Goal: Obtain resource: Obtain resource

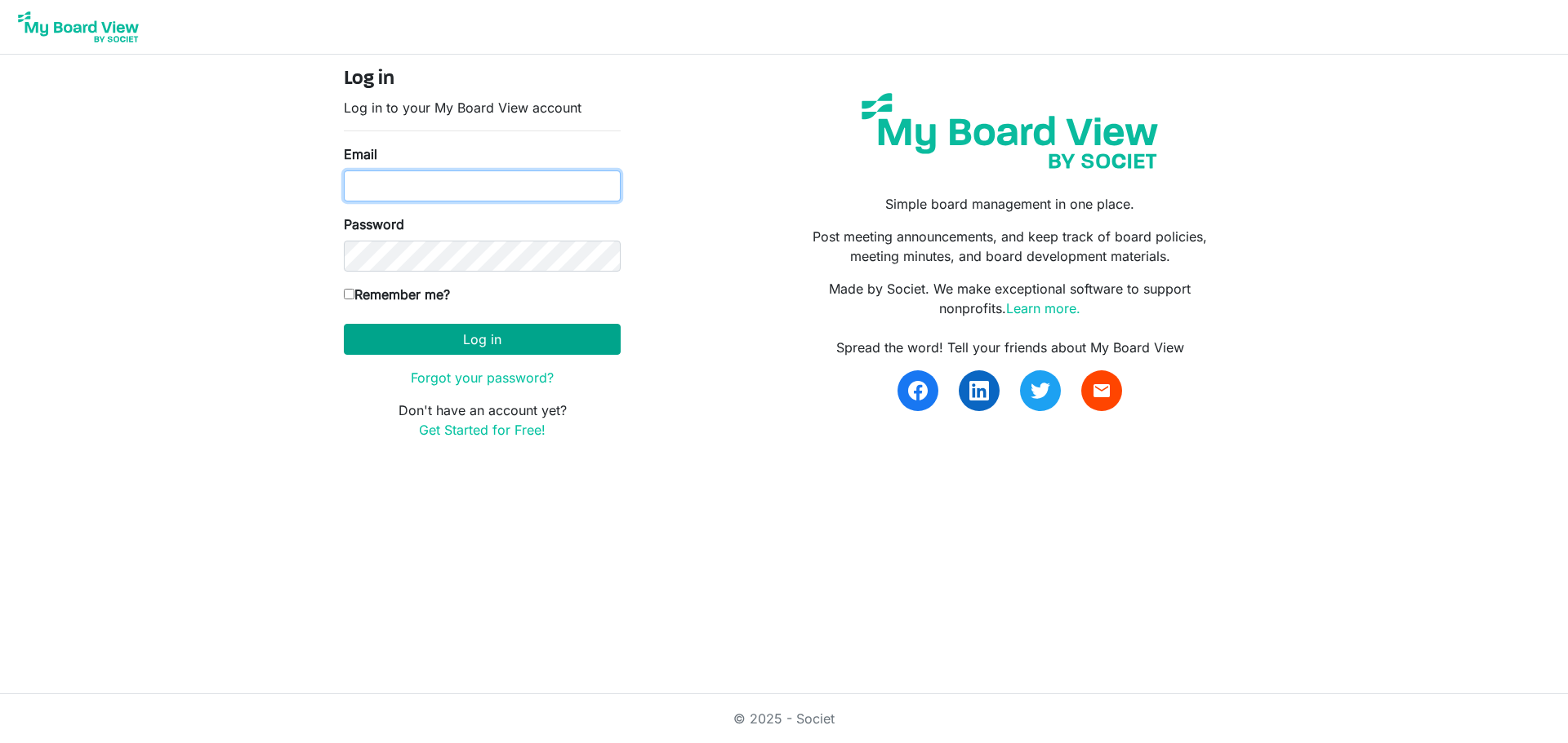
type input "[EMAIL_ADDRESS][DOMAIN_NAME]"
click at [416, 345] on button "Log in" at bounding box center [482, 340] width 277 height 31
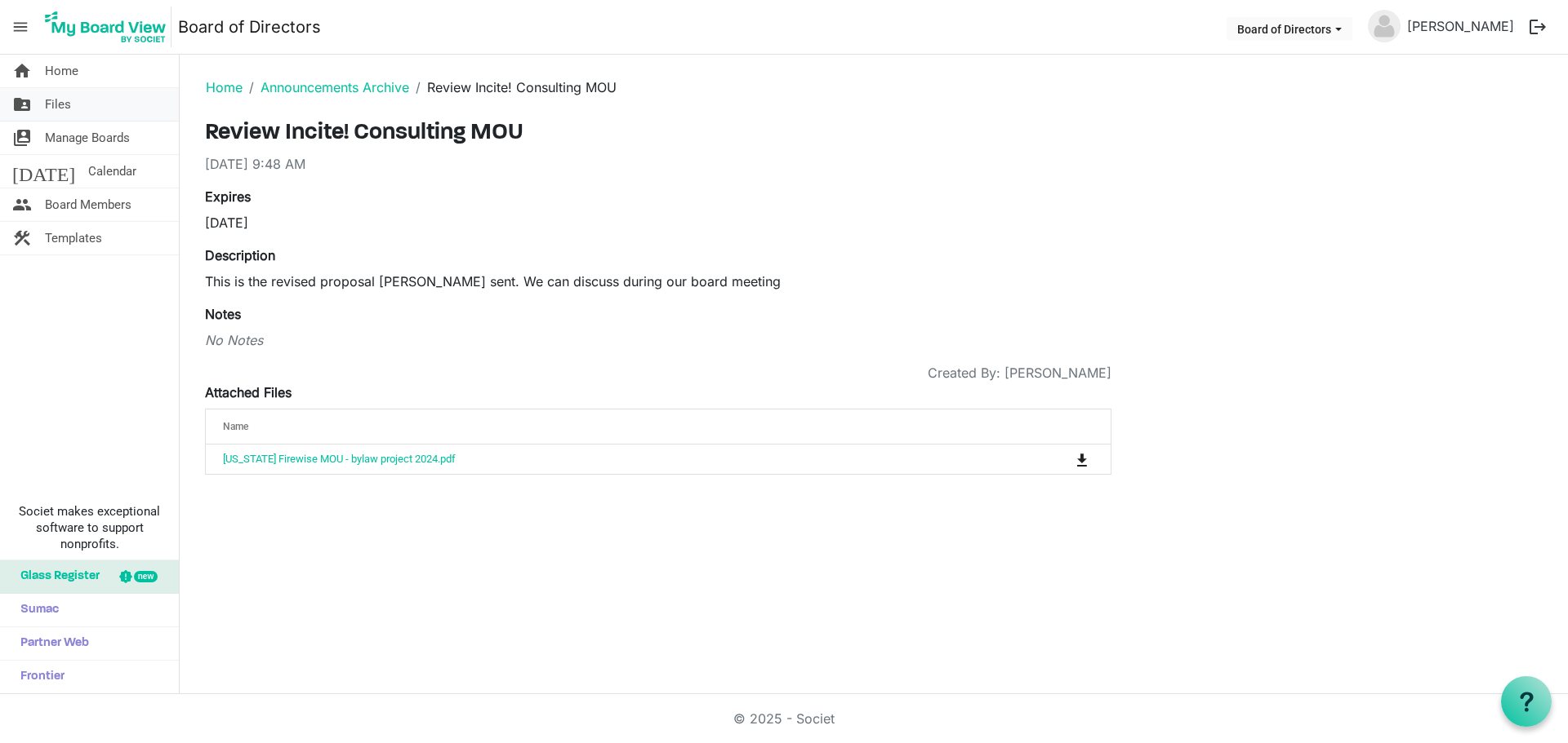
click at [78, 119] on link "folder_shared Files" at bounding box center [89, 104] width 179 height 32
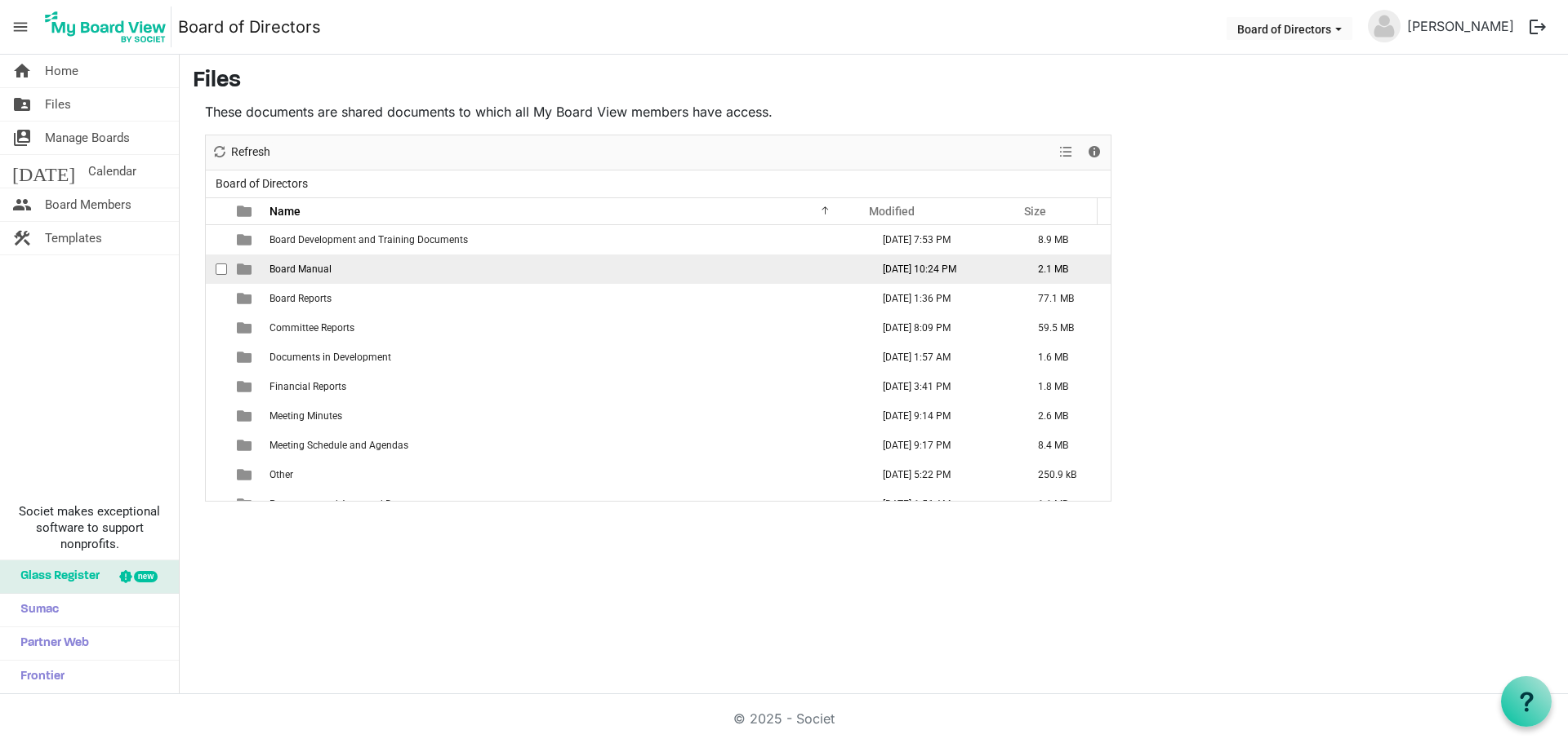
click at [322, 267] on span "Board Manual" at bounding box center [300, 269] width 62 height 11
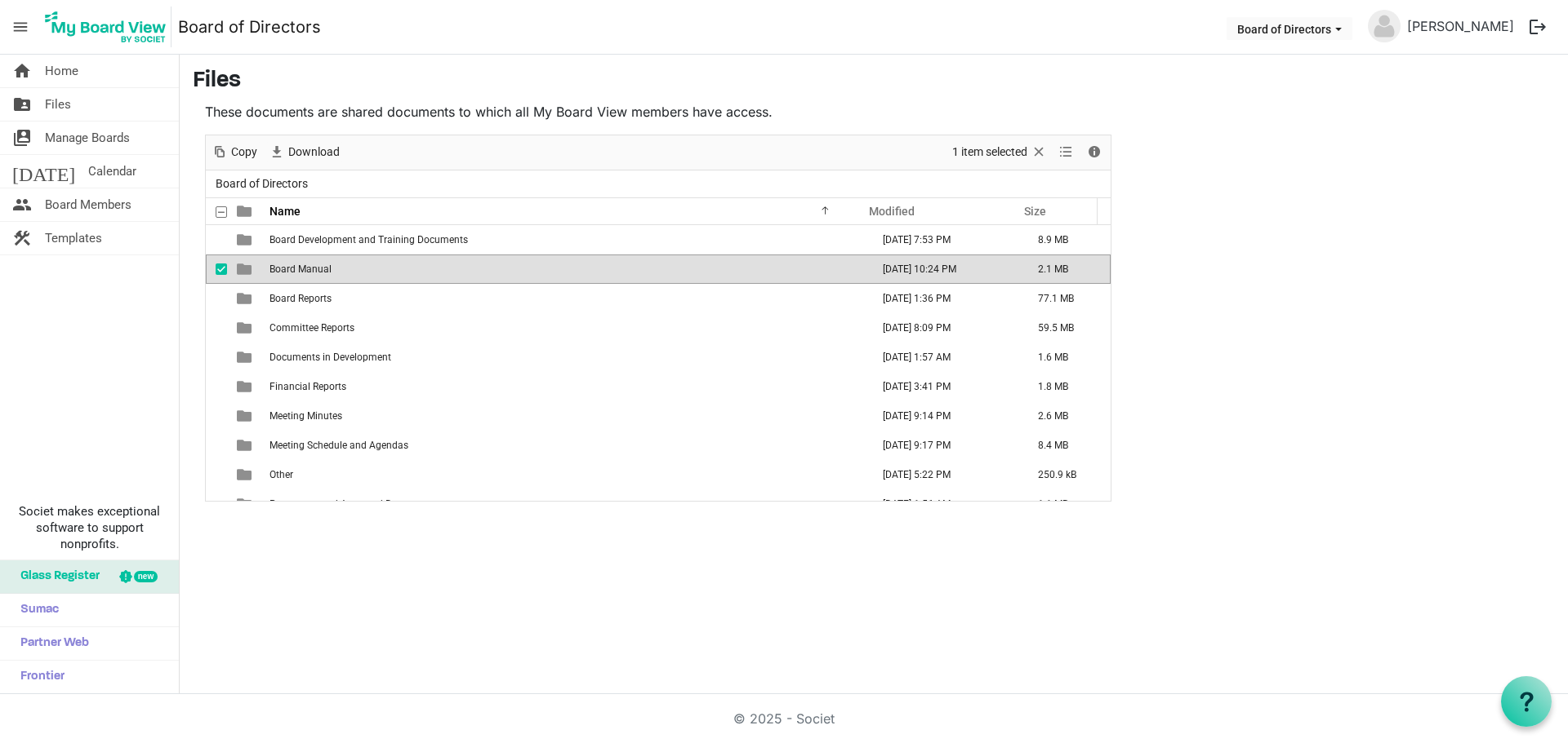
click at [322, 267] on span "Board Manual" at bounding box center [300, 269] width 62 height 11
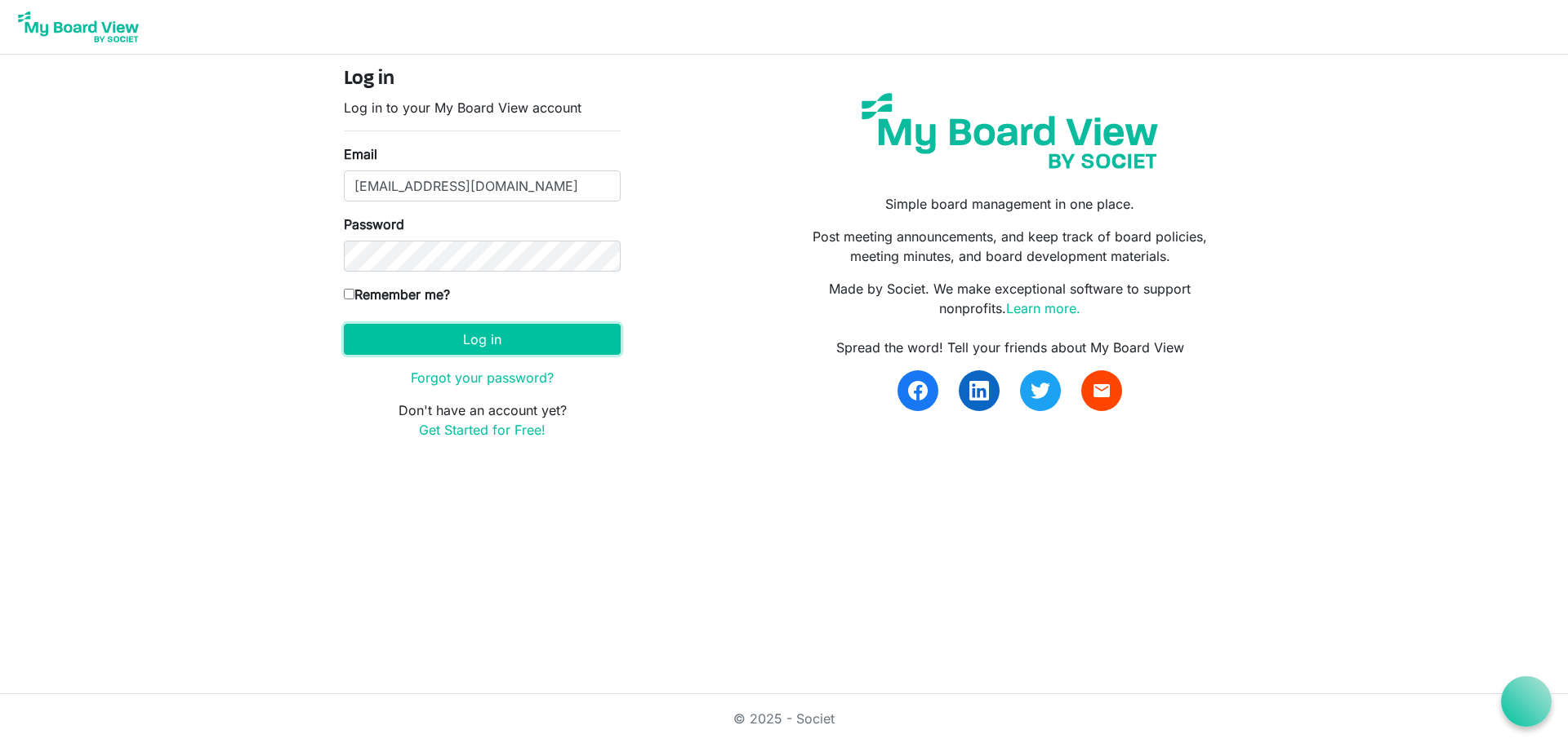
click at [471, 336] on button "Log in" at bounding box center [482, 340] width 277 height 31
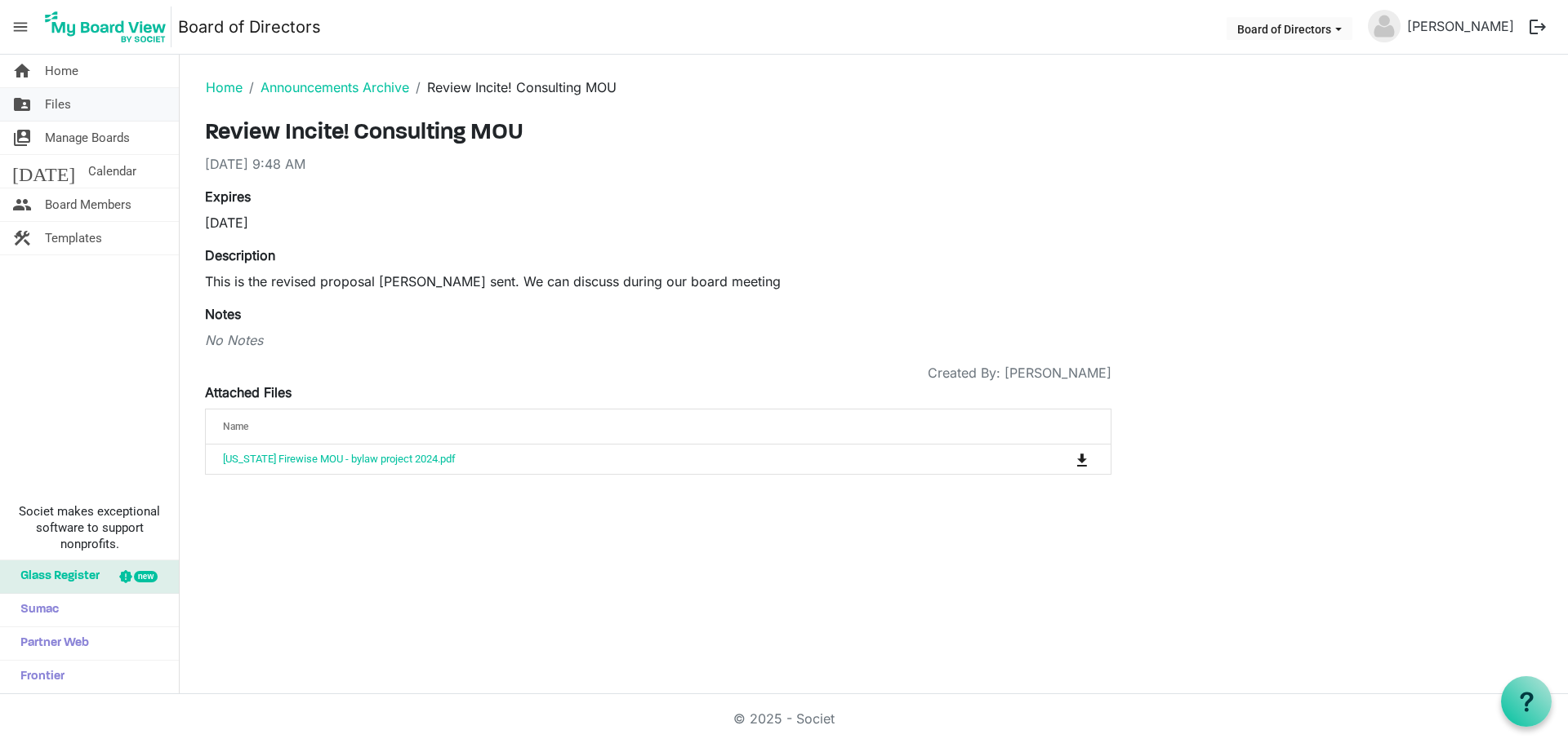
click at [86, 114] on link "folder_shared Files" at bounding box center [89, 104] width 179 height 32
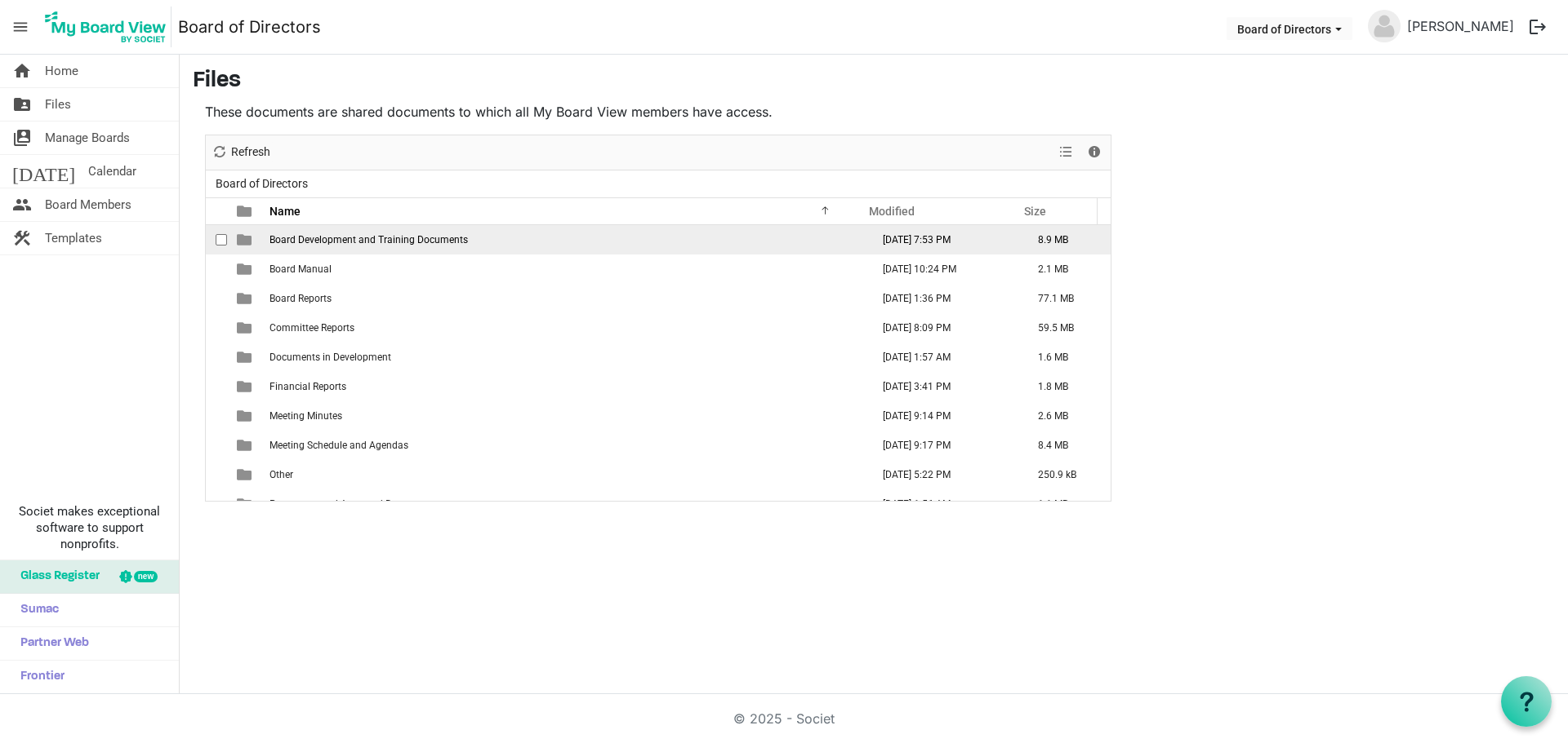
click at [865, 233] on td "[DATE] 7:53 PM" at bounding box center [943, 240] width 155 height 30
click at [865, 233] on td "December 26, 2024 7:53 PM" at bounding box center [943, 240] width 155 height 30
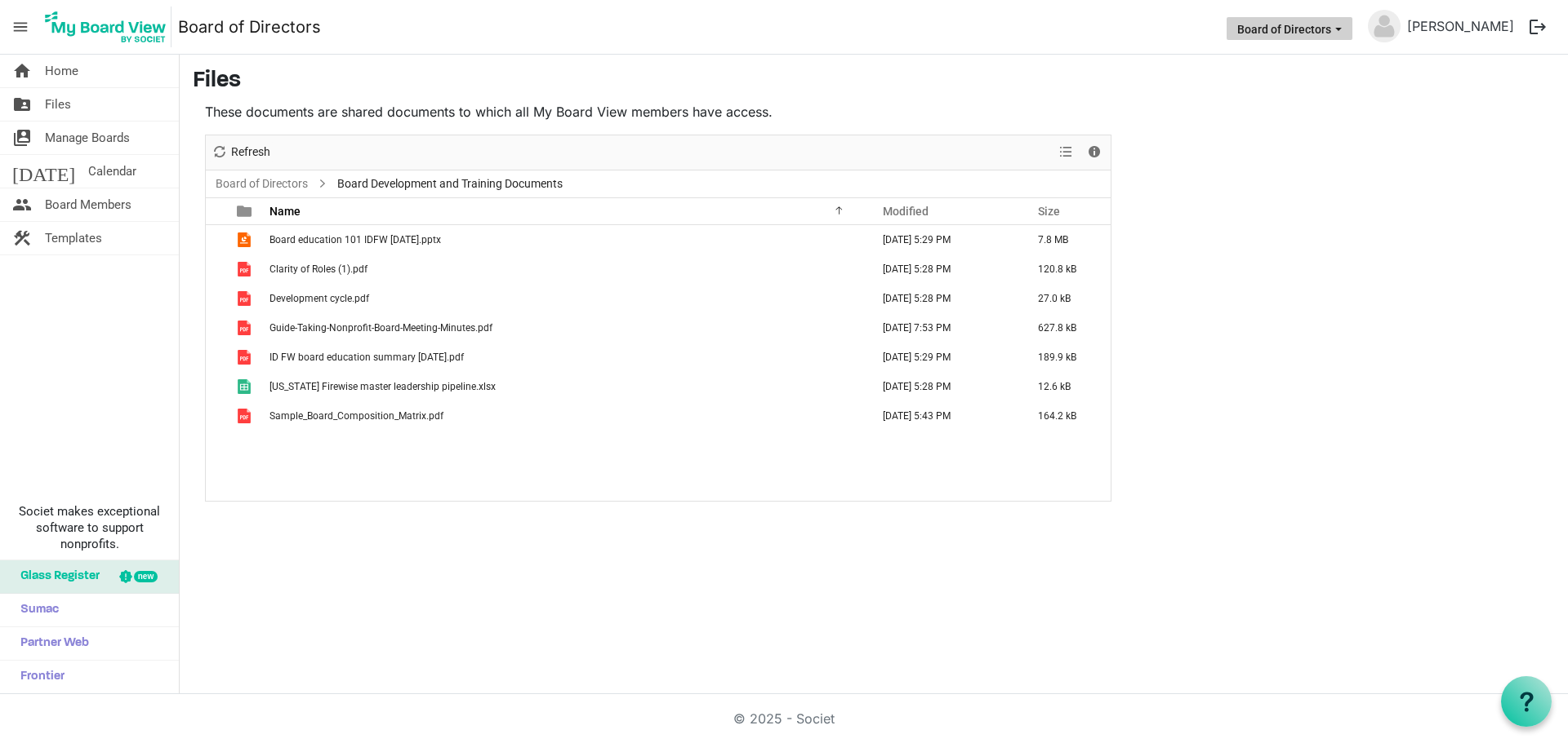
click at [1277, 35] on button "Board of Directors" at bounding box center [1289, 29] width 126 height 23
click at [1385, 148] on main "Files These documents are shared documents to which all My Board View members h…" at bounding box center [873, 285] width 1388 height 460
click at [92, 142] on span "Manage Boards" at bounding box center [87, 138] width 85 height 32
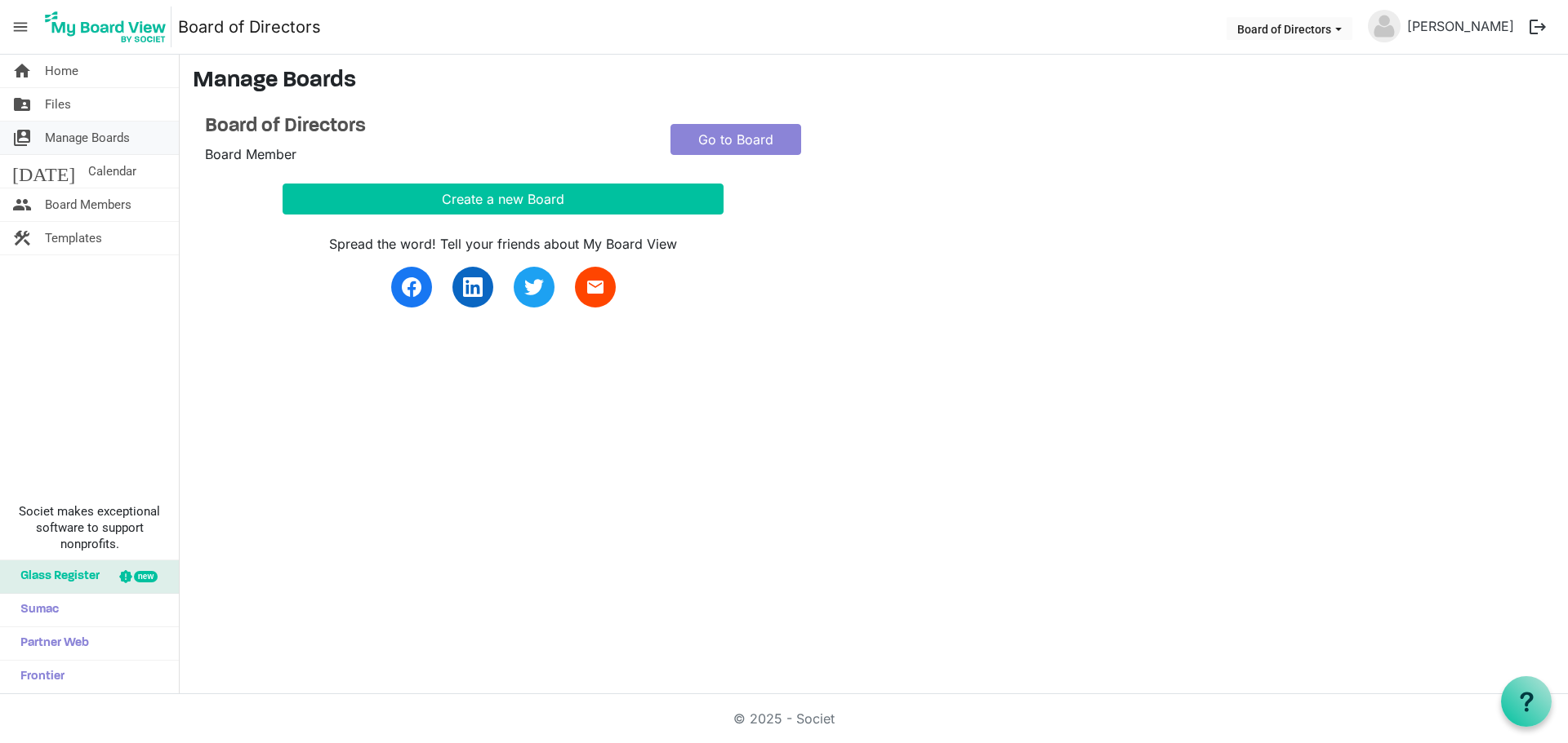
click at [76, 143] on span "Manage Boards" at bounding box center [87, 138] width 85 height 32
click at [71, 116] on link "folder_shared Files" at bounding box center [89, 104] width 179 height 32
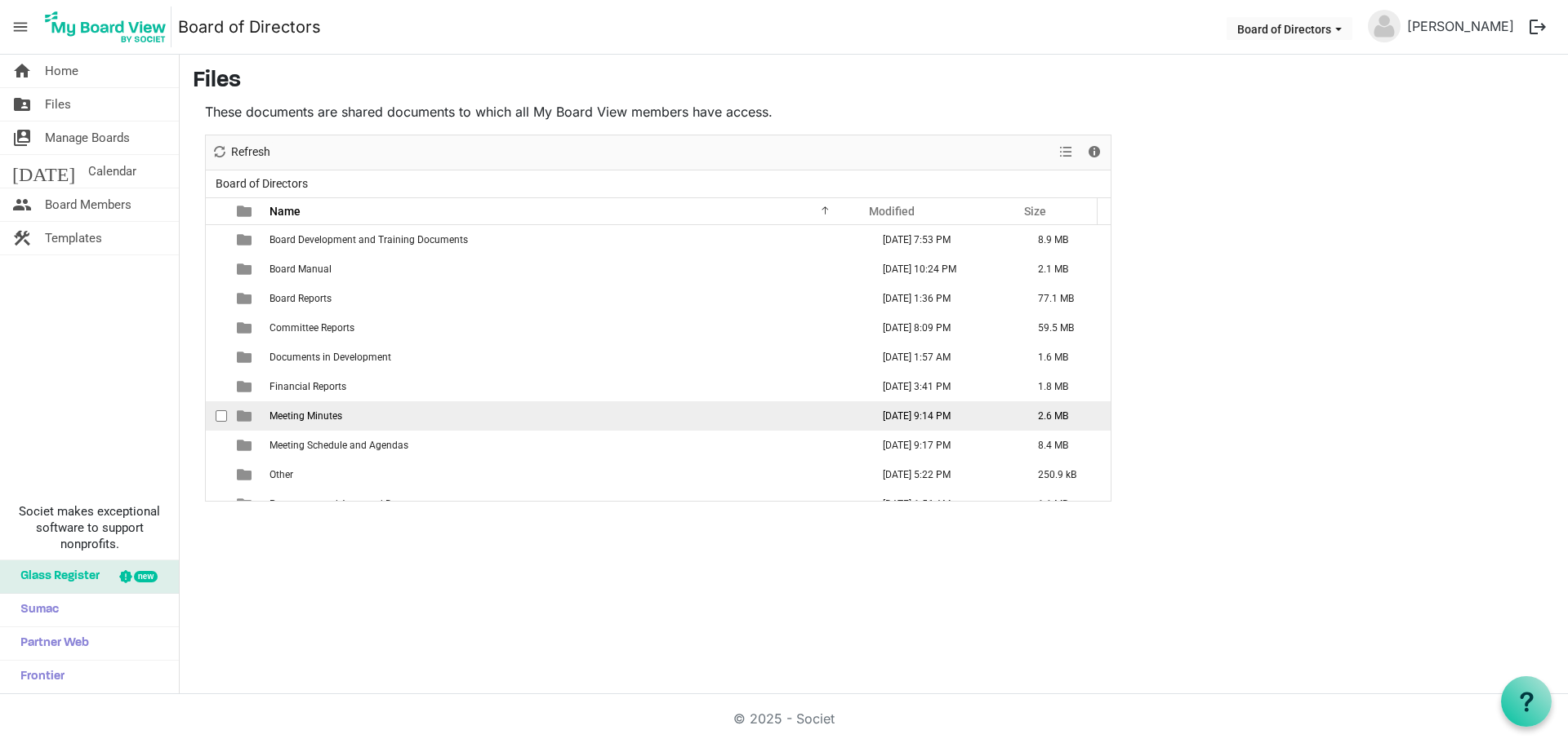
click at [297, 418] on span "Meeting Minutes" at bounding box center [305, 415] width 72 height 11
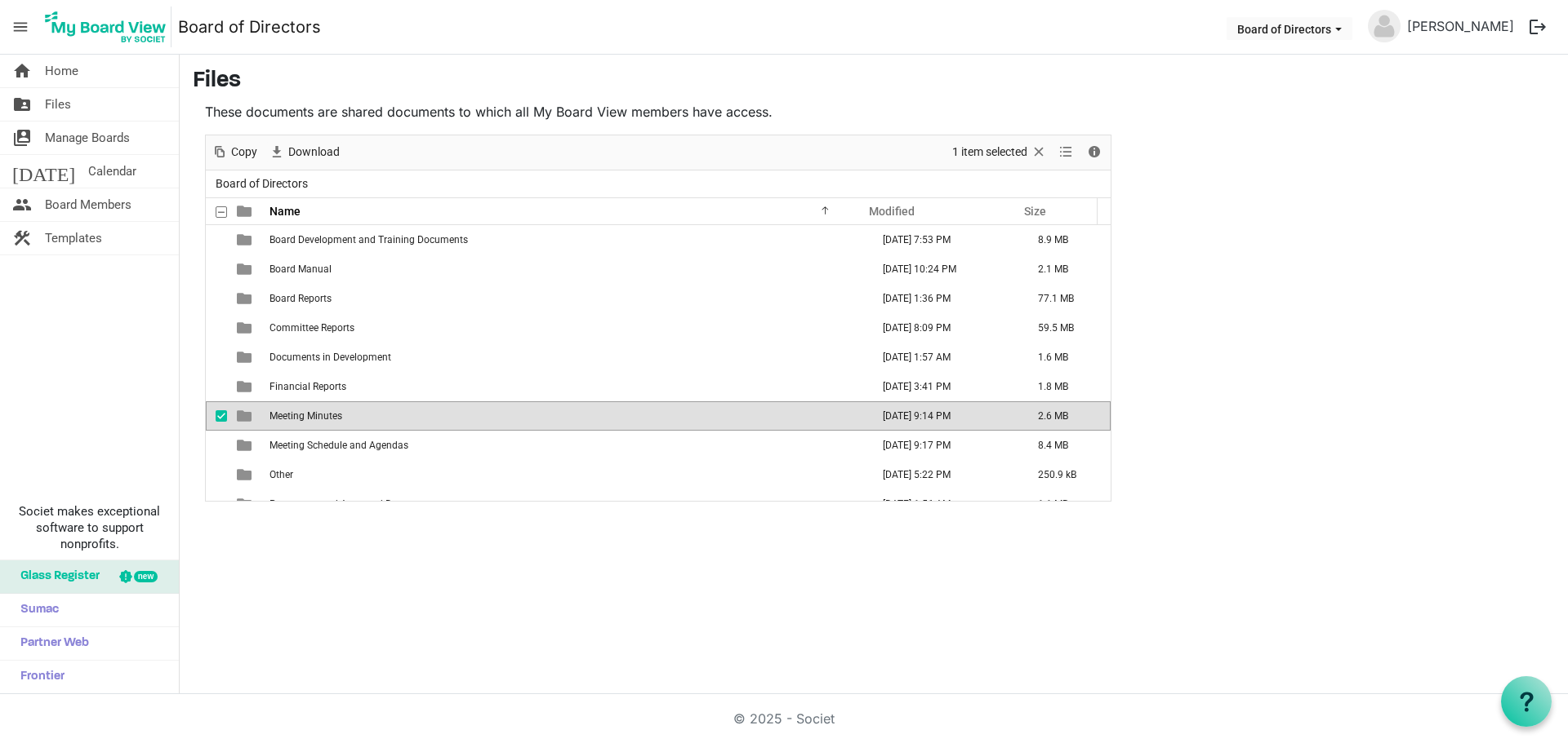
click at [297, 418] on span "Meeting Minutes" at bounding box center [305, 415] width 72 height 11
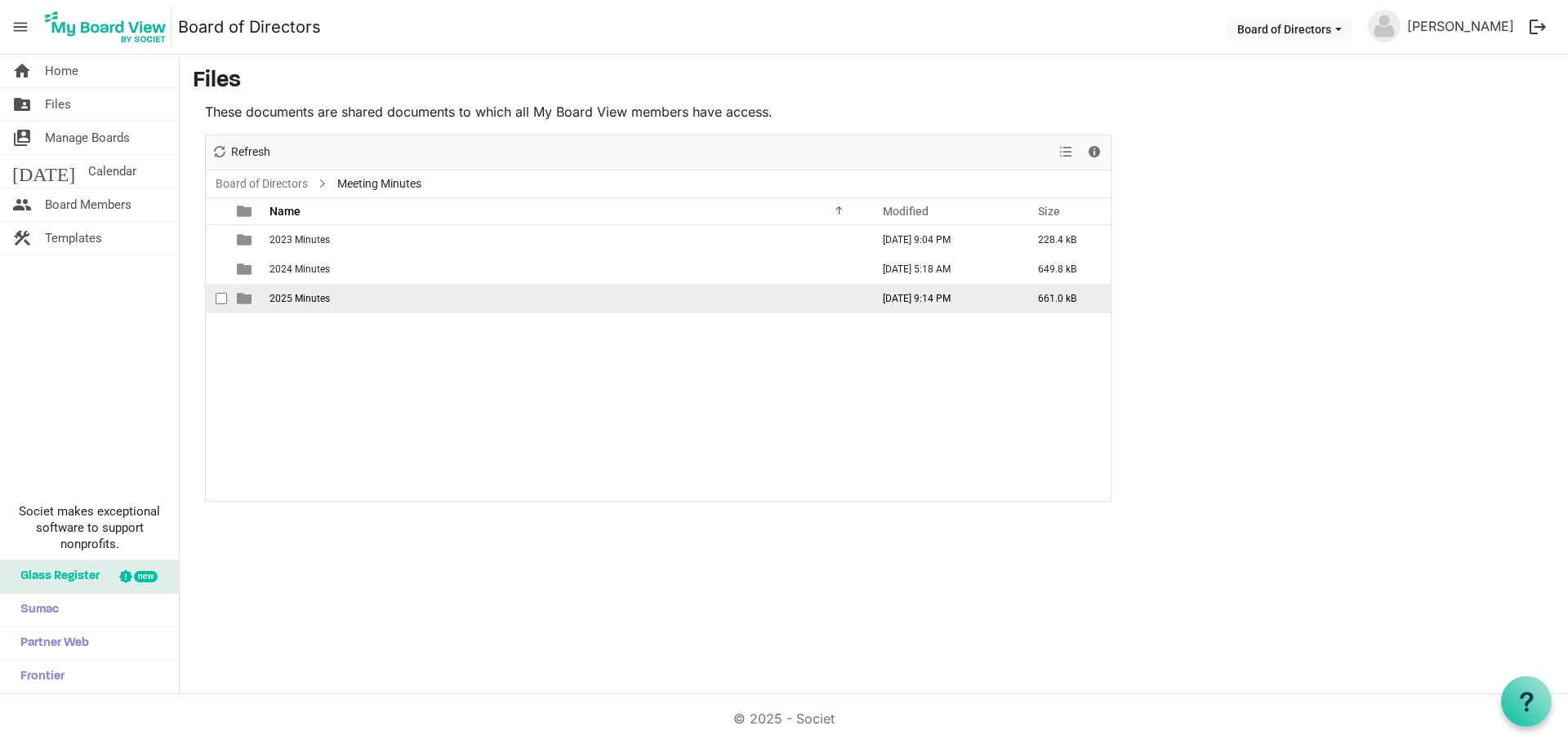
click at [300, 303] on span "2025 Minutes" at bounding box center [299, 298] width 60 height 11
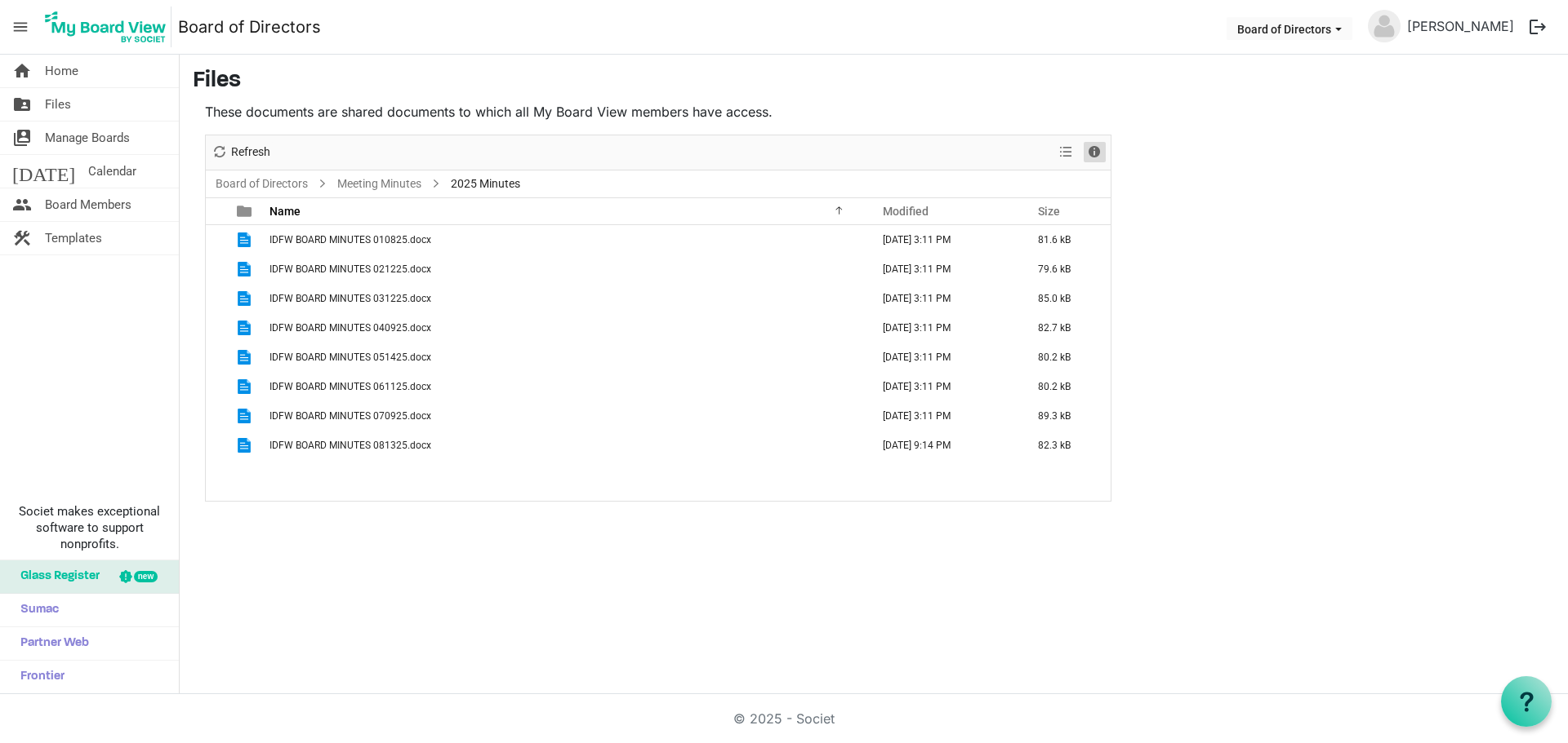
click at [1099, 158] on span "Details" at bounding box center [1094, 152] width 19 height 20
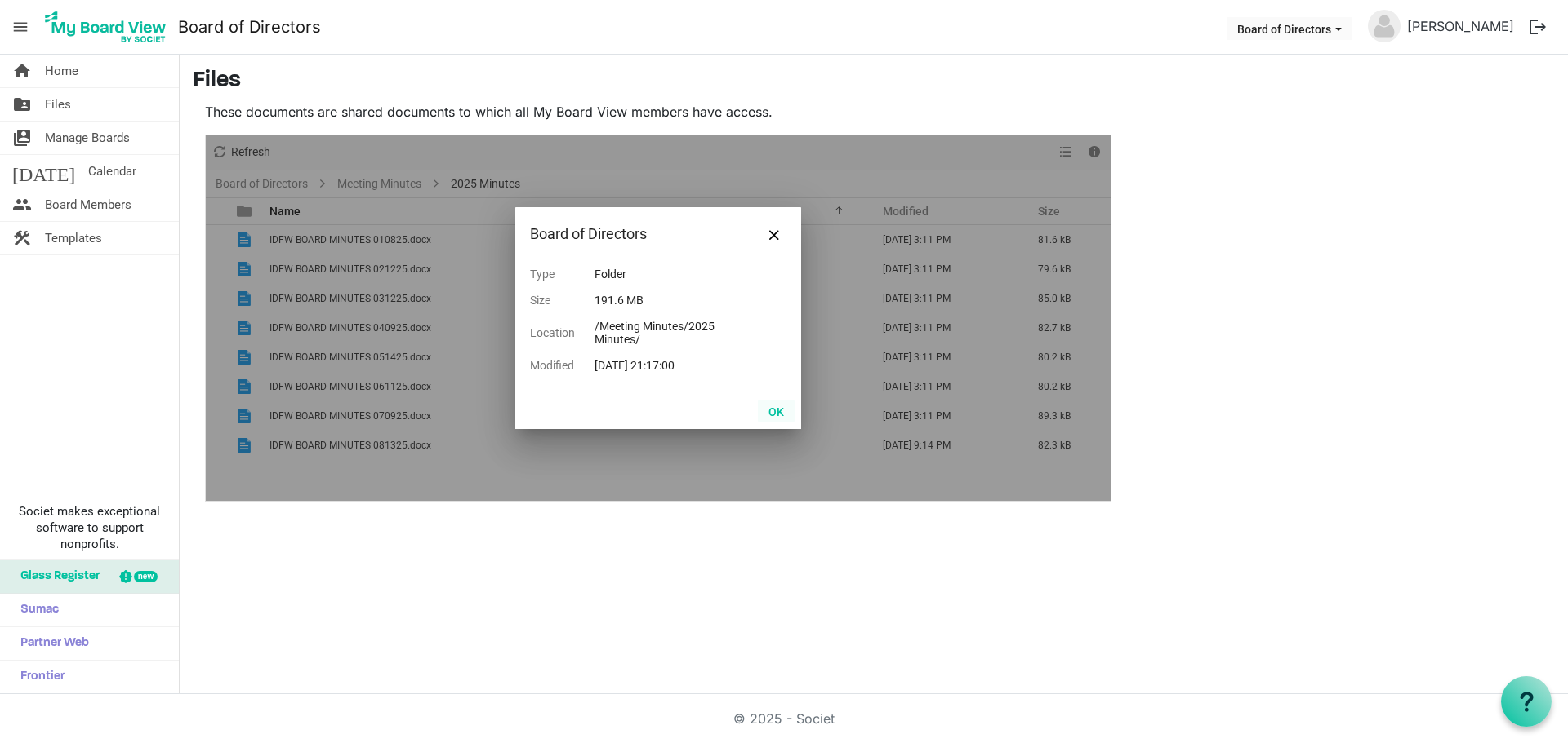
click at [776, 422] on button "OK" at bounding box center [776, 411] width 37 height 23
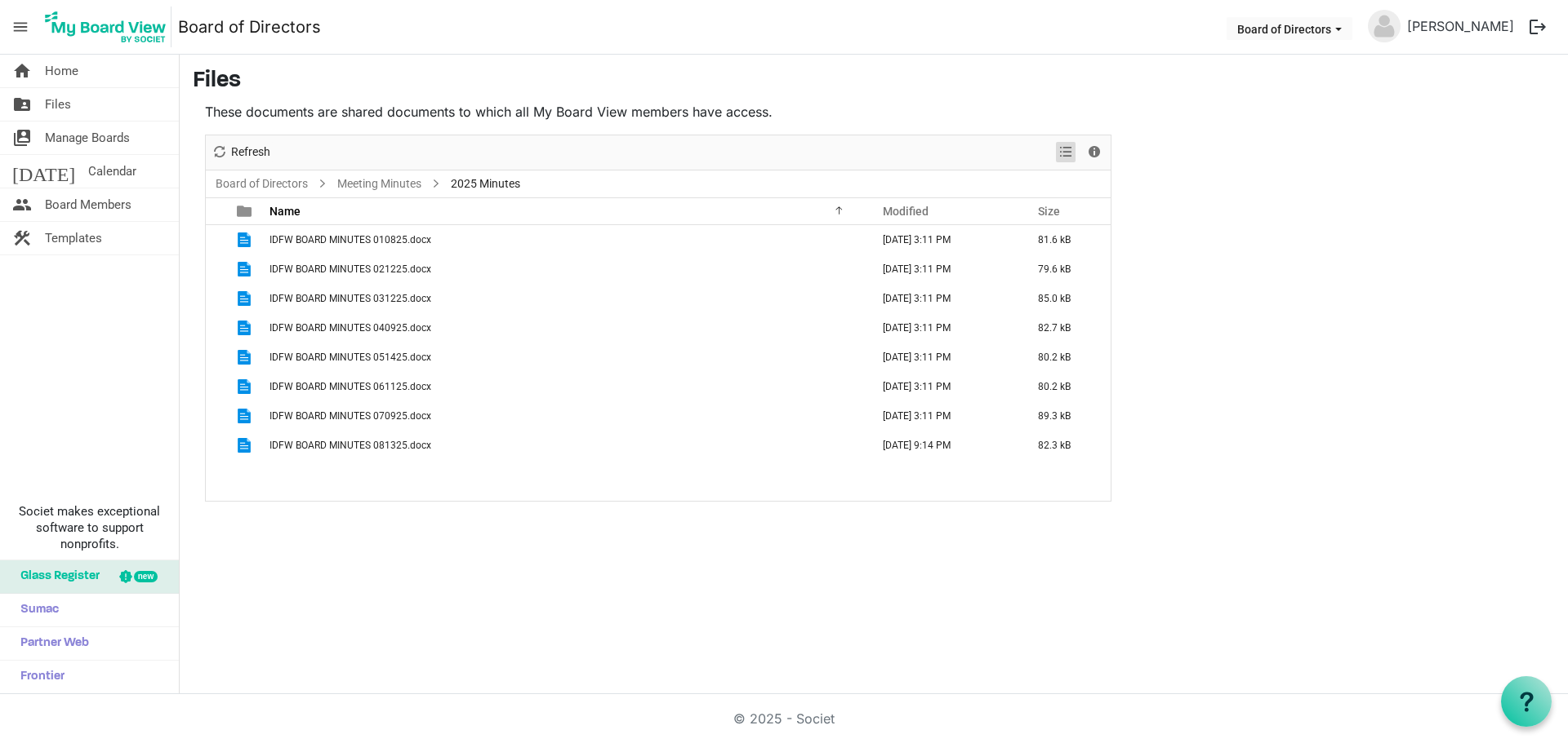
click at [1069, 161] on span "View dropdownbutton" at bounding box center [1065, 152] width 19 height 20
click at [1226, 318] on main "Files These documents are shared documents to which all My Board View members h…" at bounding box center [873, 285] width 1388 height 460
